Goal: Information Seeking & Learning: Learn about a topic

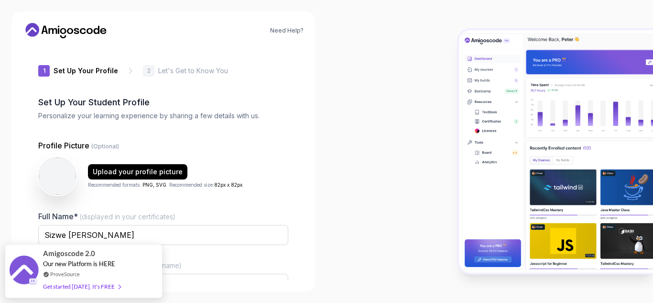
scroll to position [96, 0]
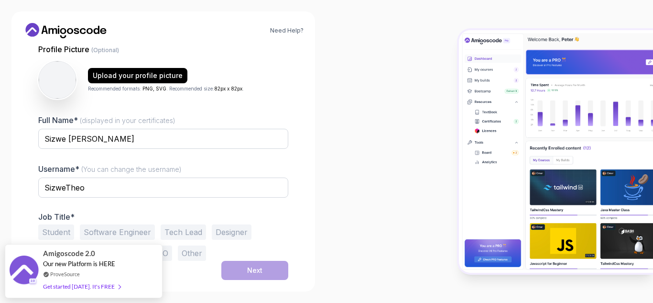
click at [68, 231] on button "Student" at bounding box center [56, 231] width 36 height 15
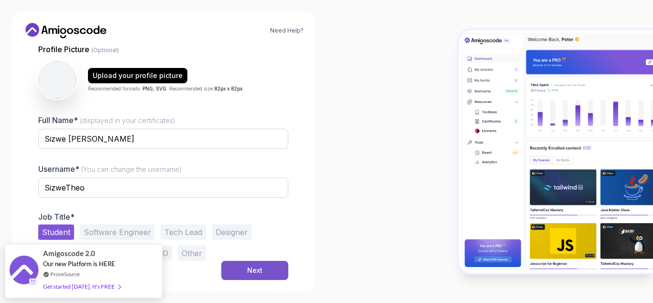
click at [249, 269] on div "Next" at bounding box center [254, 270] width 15 height 10
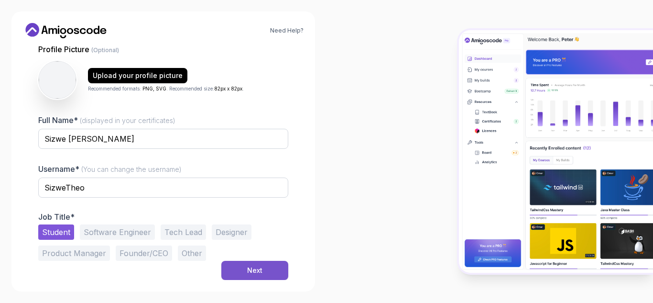
click at [243, 264] on button "Next" at bounding box center [254, 270] width 67 height 19
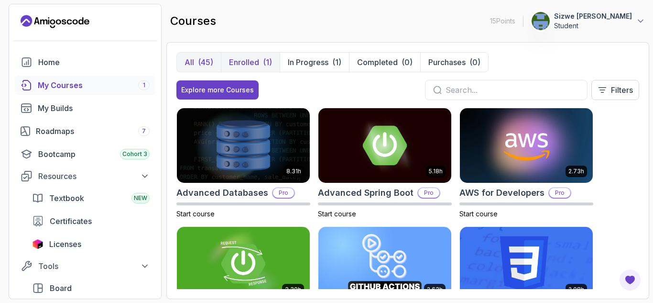
click at [242, 66] on p "Enrolled" at bounding box center [244, 61] width 30 height 11
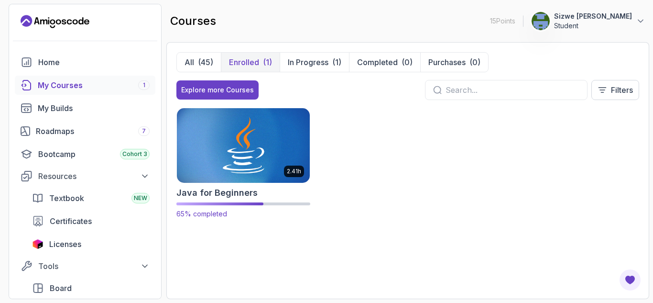
click at [263, 146] on img at bounding box center [244, 145] width 140 height 78
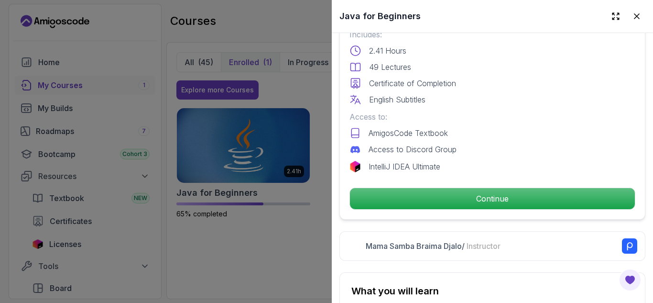
scroll to position [270, 0]
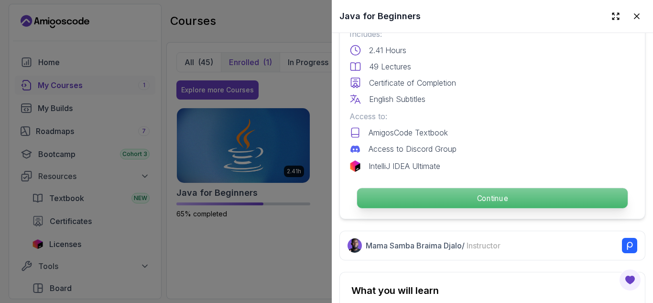
click at [445, 189] on p "Continue" at bounding box center [492, 198] width 271 height 20
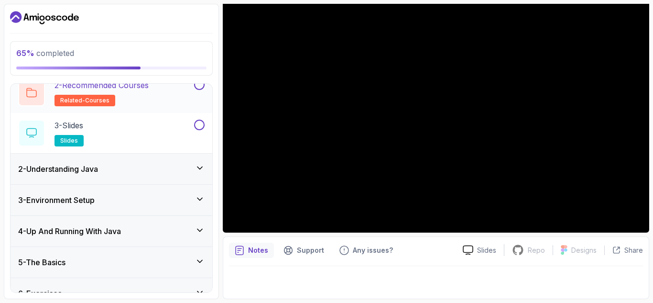
scroll to position [129, 0]
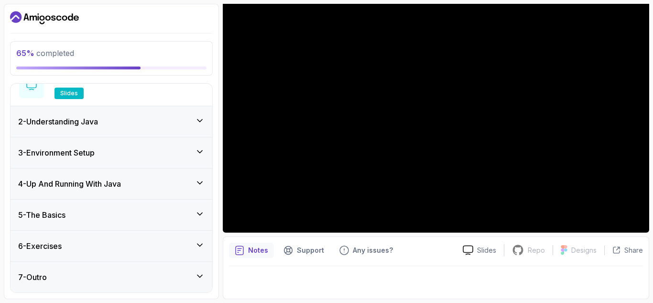
click at [148, 219] on div "5 - The Basics" at bounding box center [111, 214] width 186 height 11
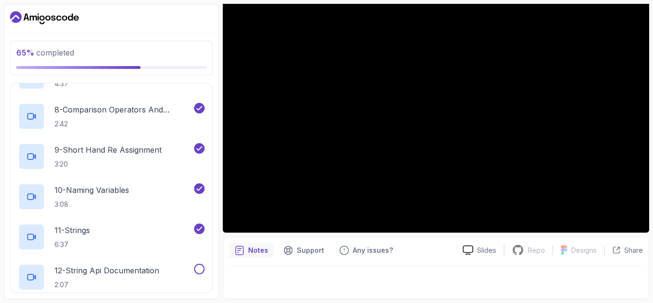
scroll to position [482, 0]
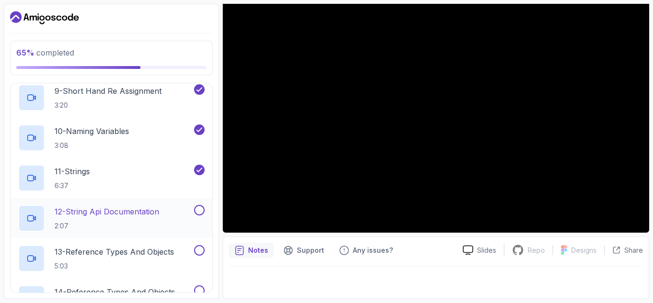
click at [142, 216] on p "12 - String Api Documentation" at bounding box center [107, 211] width 105 height 11
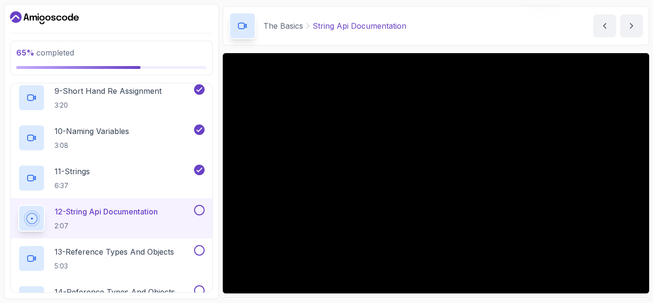
scroll to position [69, 0]
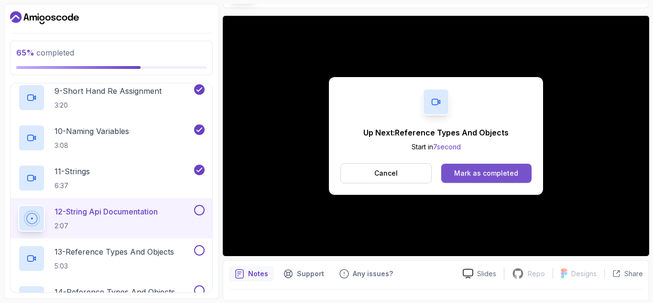
click at [472, 167] on button "Mark as completed" at bounding box center [486, 173] width 90 height 19
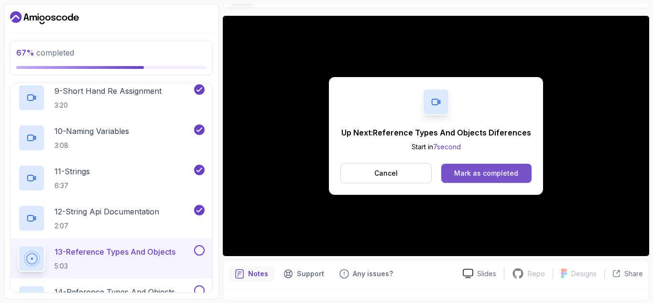
click at [473, 175] on div "Mark as completed" at bounding box center [486, 173] width 64 height 10
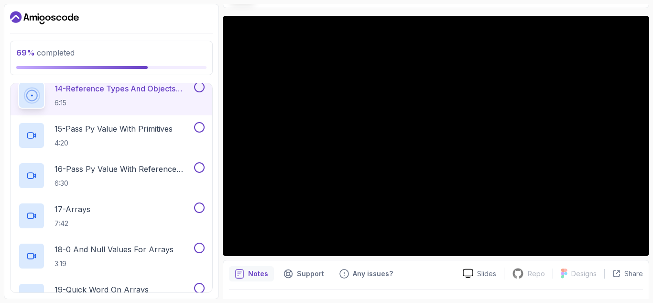
scroll to position [686, 0]
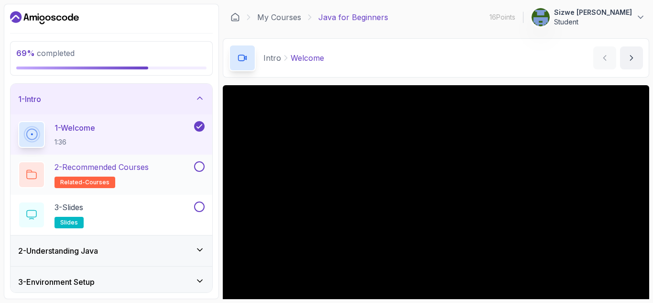
scroll to position [129, 0]
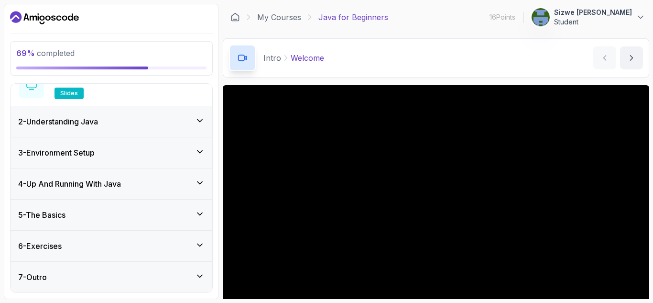
click at [153, 212] on div "5 - The Basics" at bounding box center [111, 214] width 186 height 11
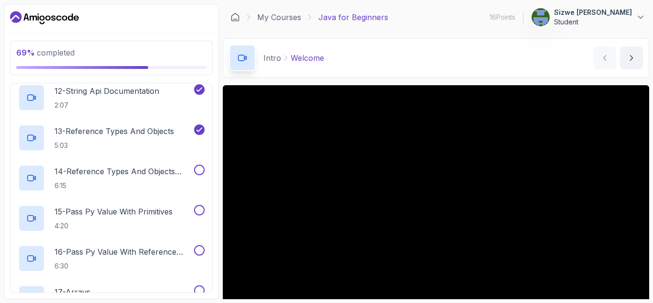
scroll to position [602, 0]
click at [143, 173] on p "14 - Reference Types And Objects Diferences" at bounding box center [124, 171] width 138 height 11
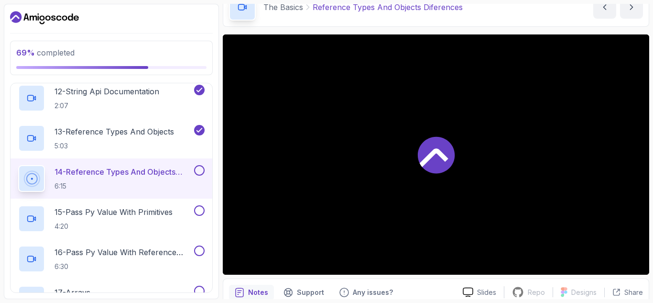
scroll to position [54, 0]
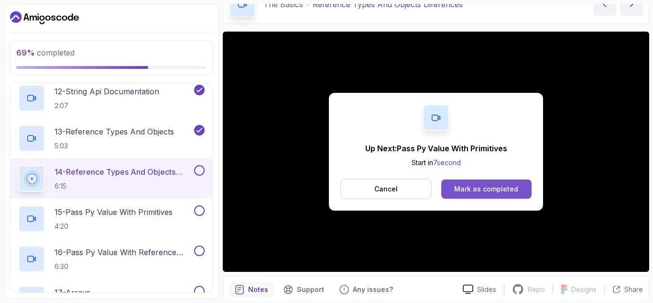
click at [487, 185] on div "Mark as completed" at bounding box center [486, 189] width 64 height 10
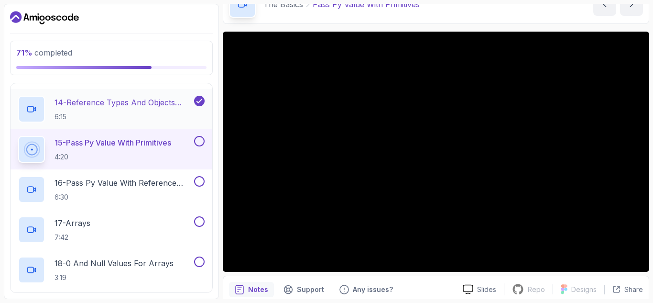
scroll to position [672, 0]
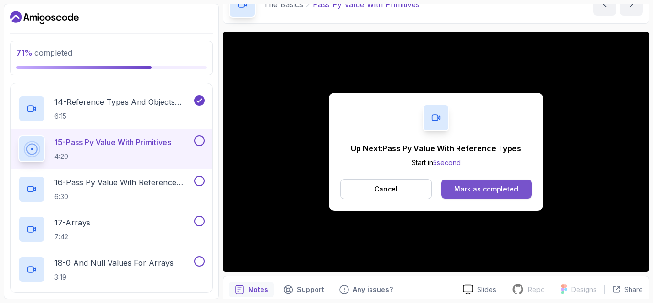
click at [468, 191] on div "Mark as completed" at bounding box center [486, 189] width 64 height 10
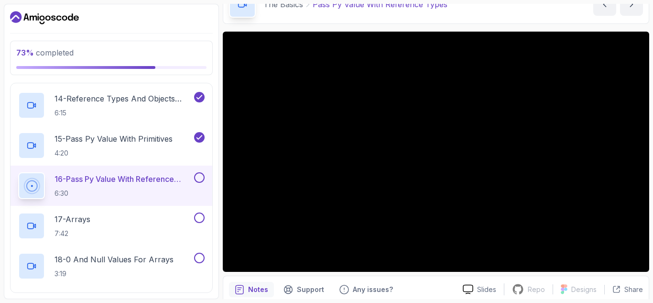
scroll to position [678, 0]
